Goal: Information Seeking & Learning: Check status

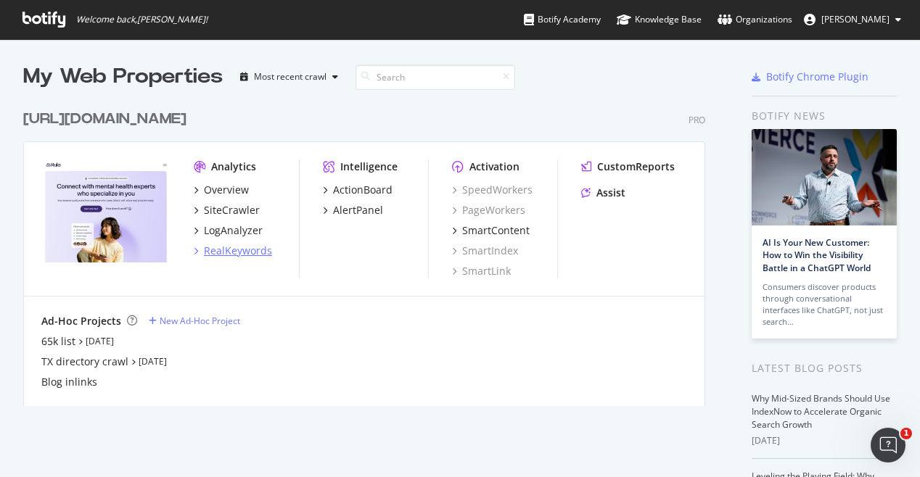
click at [210, 253] on div "RealKeywords" at bounding box center [238, 251] width 68 height 15
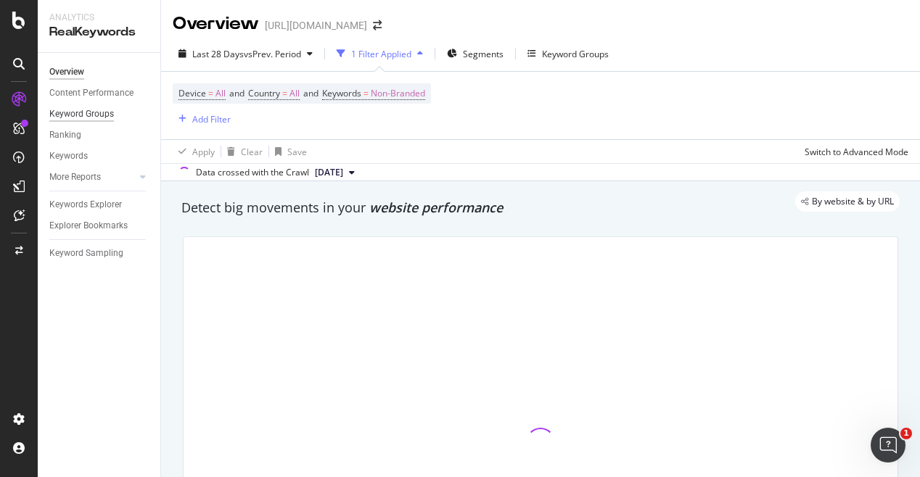
click at [86, 110] on div "Keyword Groups" at bounding box center [81, 114] width 65 height 15
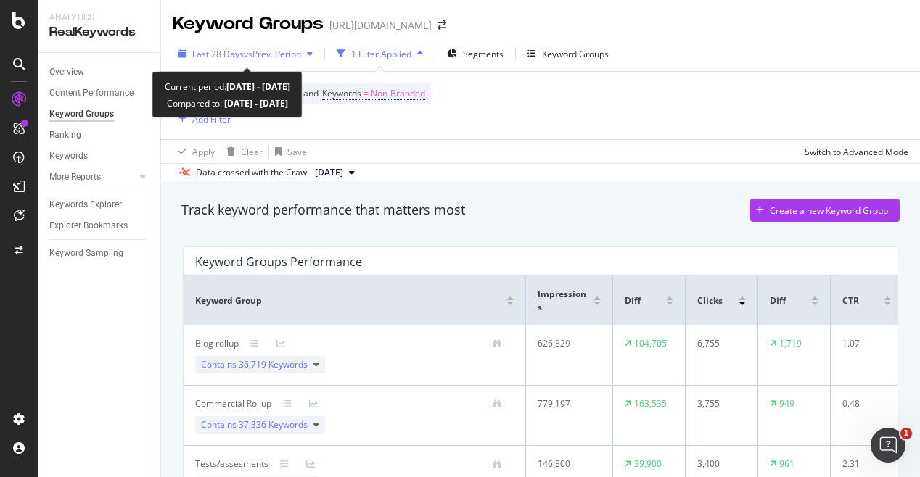
click at [279, 59] on span "vs Prev. Period" at bounding box center [272, 54] width 57 height 12
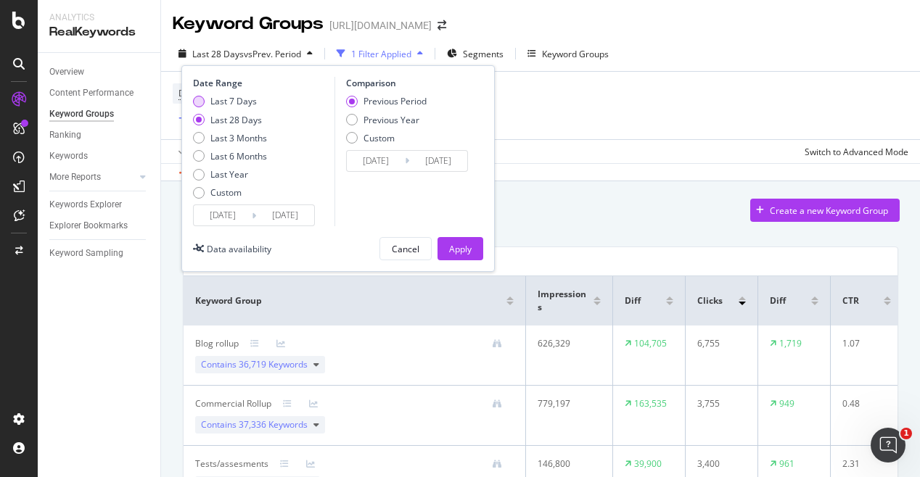
click at [252, 103] on div "Last 7 Days" at bounding box center [233, 101] width 46 height 12
type input "[DATE]"
click at [477, 244] on button "Apply" at bounding box center [460, 248] width 46 height 23
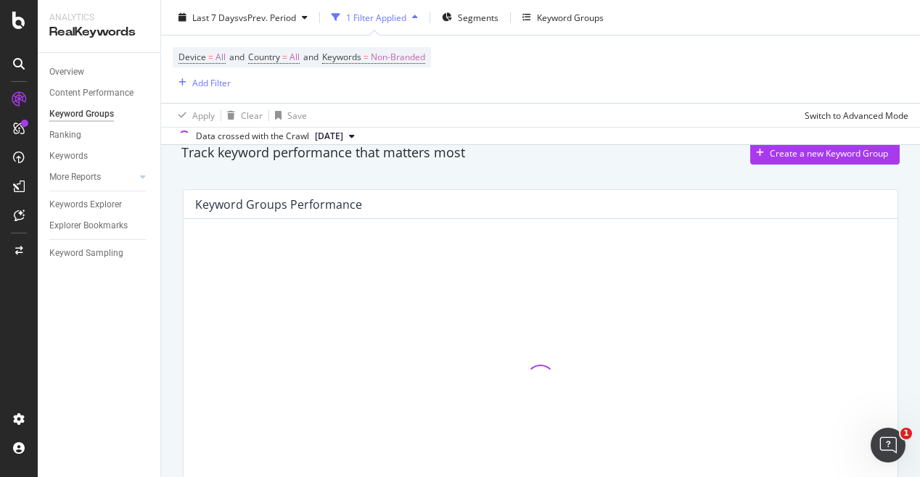
scroll to position [58, 0]
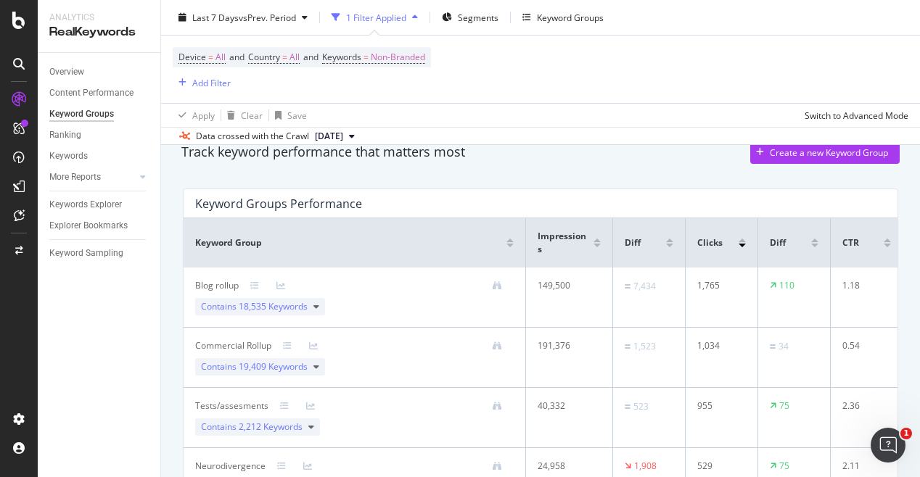
click at [706, 289] on div "1,765" at bounding box center [719, 285] width 44 height 13
copy div "1,765"
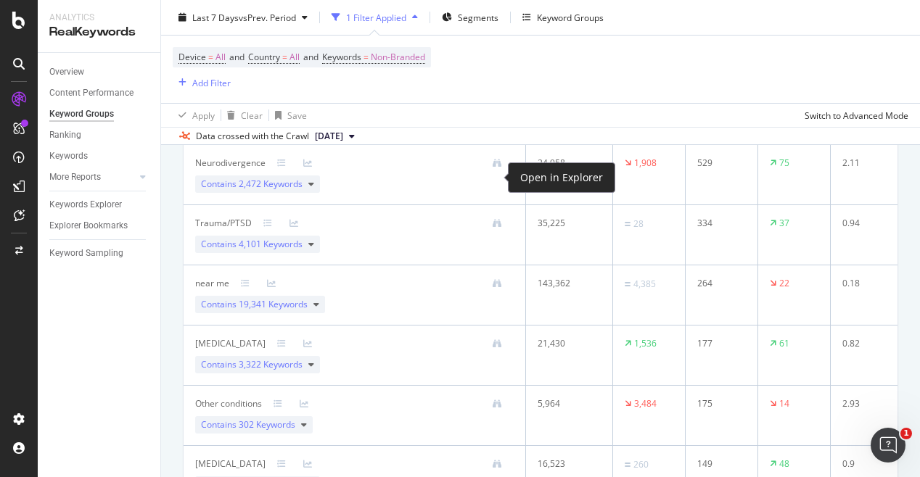
scroll to position [378, 0]
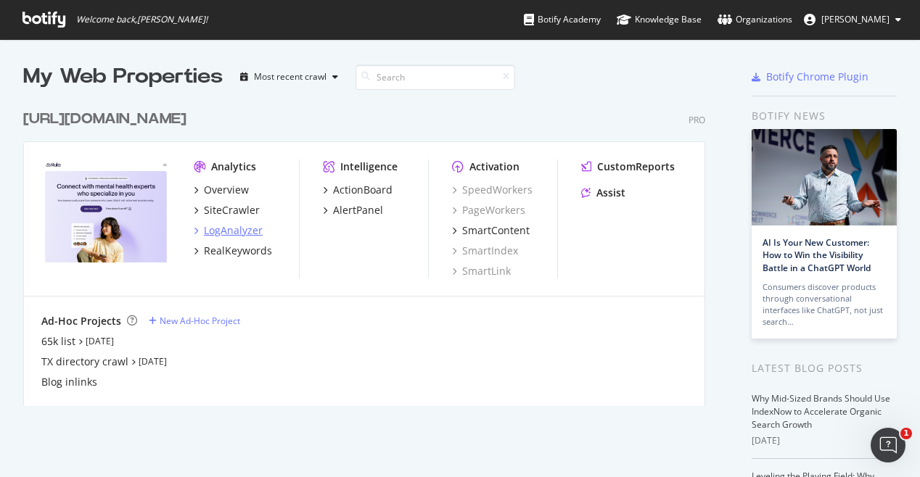
click at [236, 234] on div "LogAnalyzer" at bounding box center [233, 230] width 59 height 15
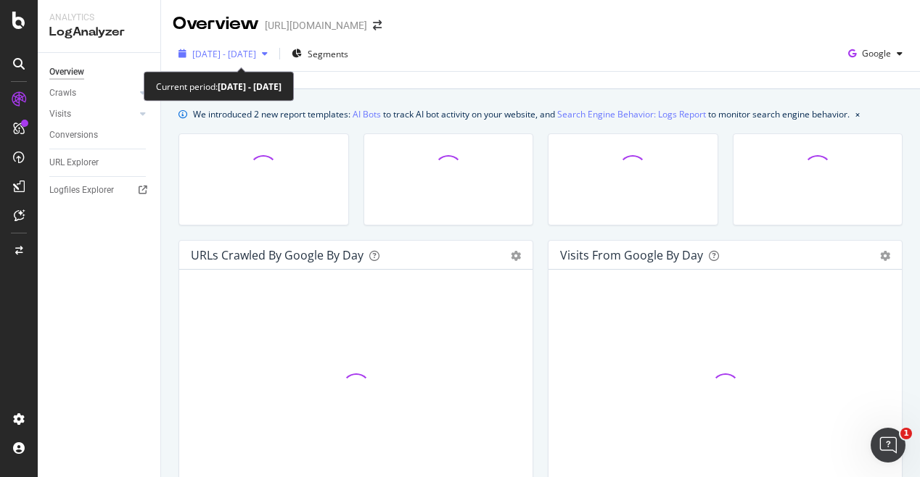
click at [273, 59] on div "2025 Jul. 12th - Aug. 10th" at bounding box center [223, 54] width 101 height 22
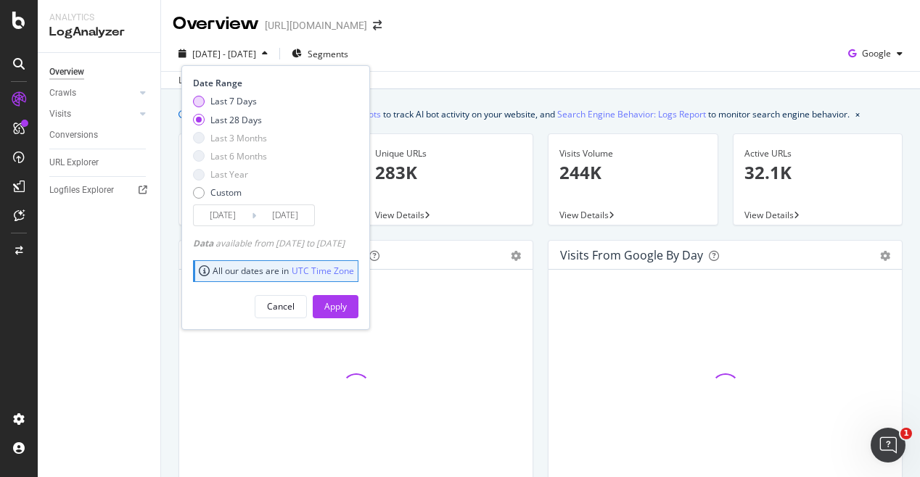
click at [240, 99] on div "Last 7 Days" at bounding box center [233, 101] width 46 height 12
type input "2025/08/04"
click at [347, 304] on div "Apply" at bounding box center [335, 306] width 22 height 12
